Goal: Check status: Check status

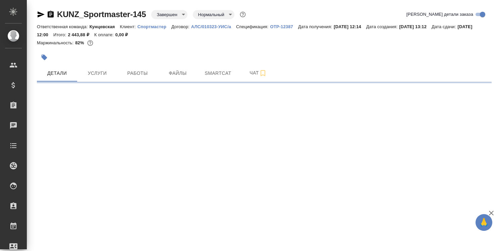
select select "RU"
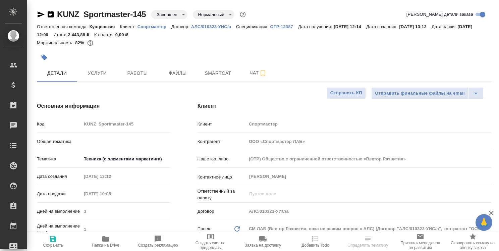
type textarea "x"
type input "[PERSON_NAME]"
type textarea "x"
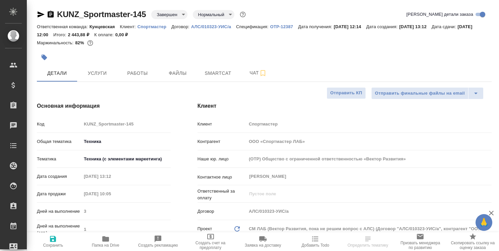
type textarea "x"
click at [145, 74] on span "Работы" at bounding box center [137, 73] width 32 height 8
